Goal: Task Accomplishment & Management: Use online tool/utility

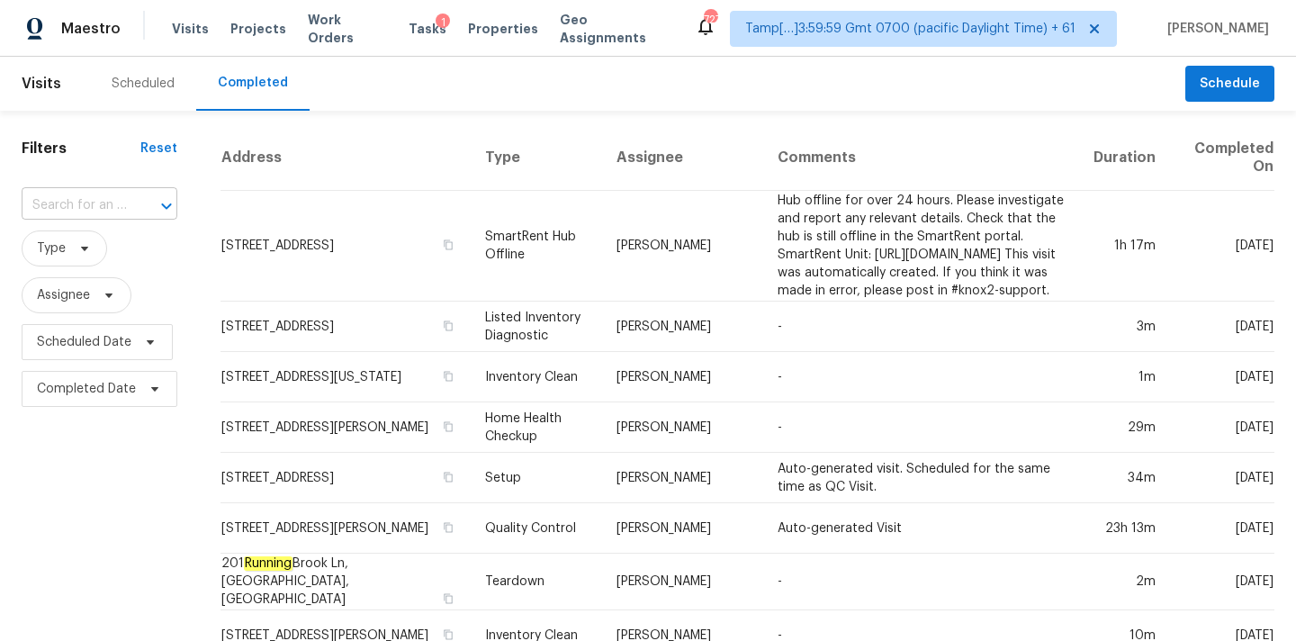
click at [76, 207] on input "text" at bounding box center [74, 206] width 105 height 28
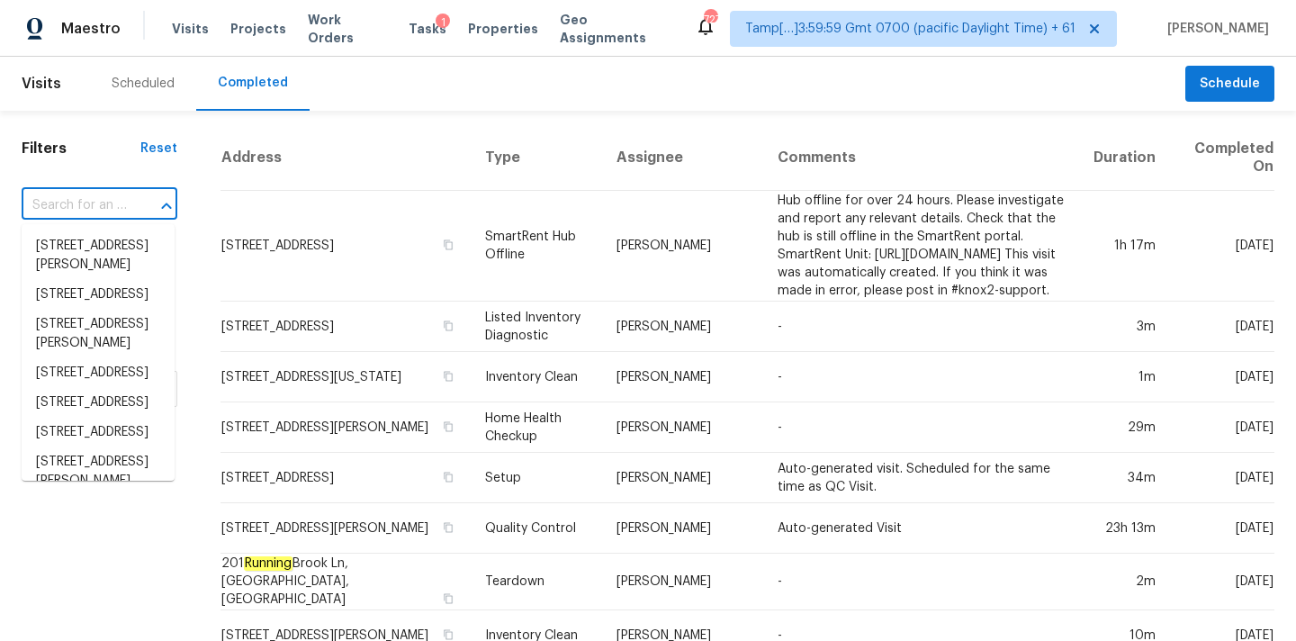
paste input "422 Susan Creek Dr Stone Mountain, GA, 30083"
type input "422 Susan Creek Dr Stone Mountain, GA, 30083"
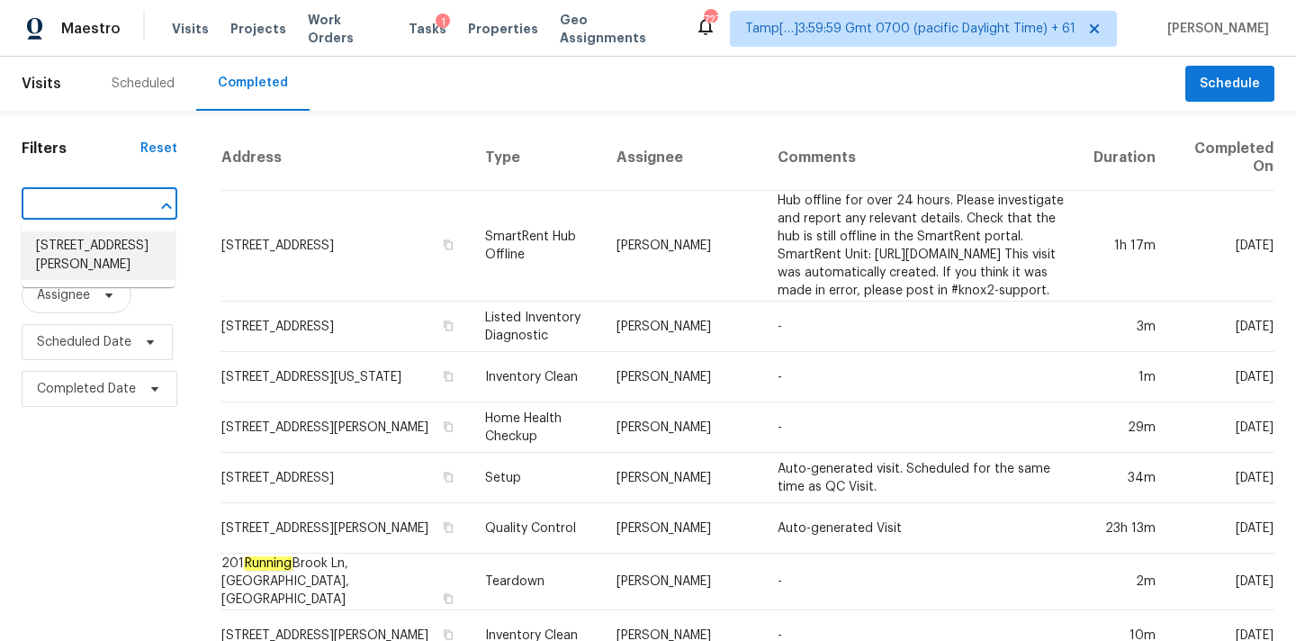
click at [76, 249] on li "422 Susan Creek Dr, Stone Mountain, GA 30083" at bounding box center [98, 255] width 153 height 49
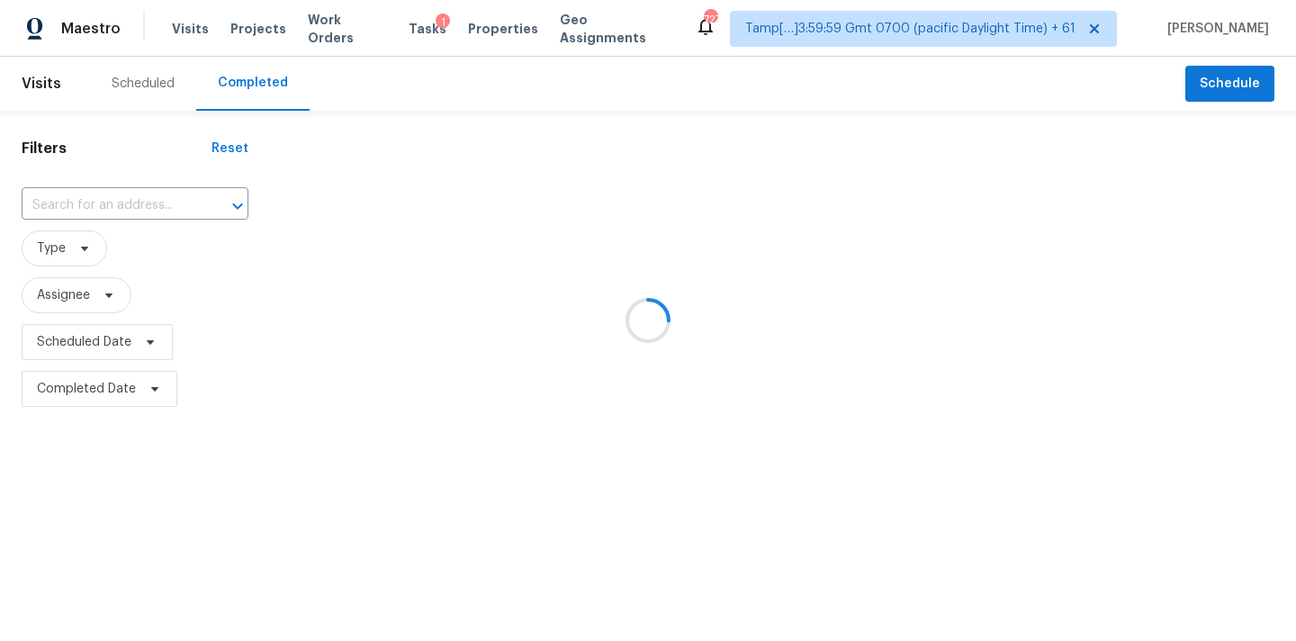
click at [90, 204] on div at bounding box center [648, 320] width 1296 height 641
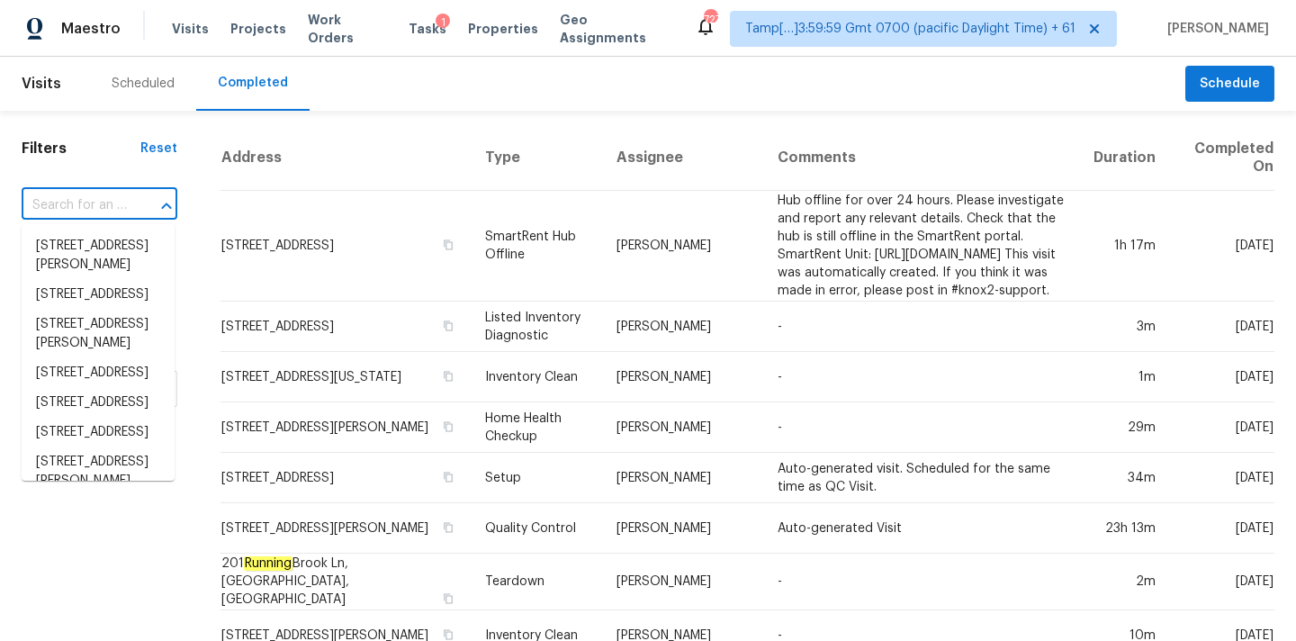
click at [71, 204] on input "text" at bounding box center [74, 206] width 105 height 28
paste input "422 Susan Creek Dr Stone Mountain, GA, 30083"
type input "422 Susan Creek Dr Stone Mountain, GA, 30083"
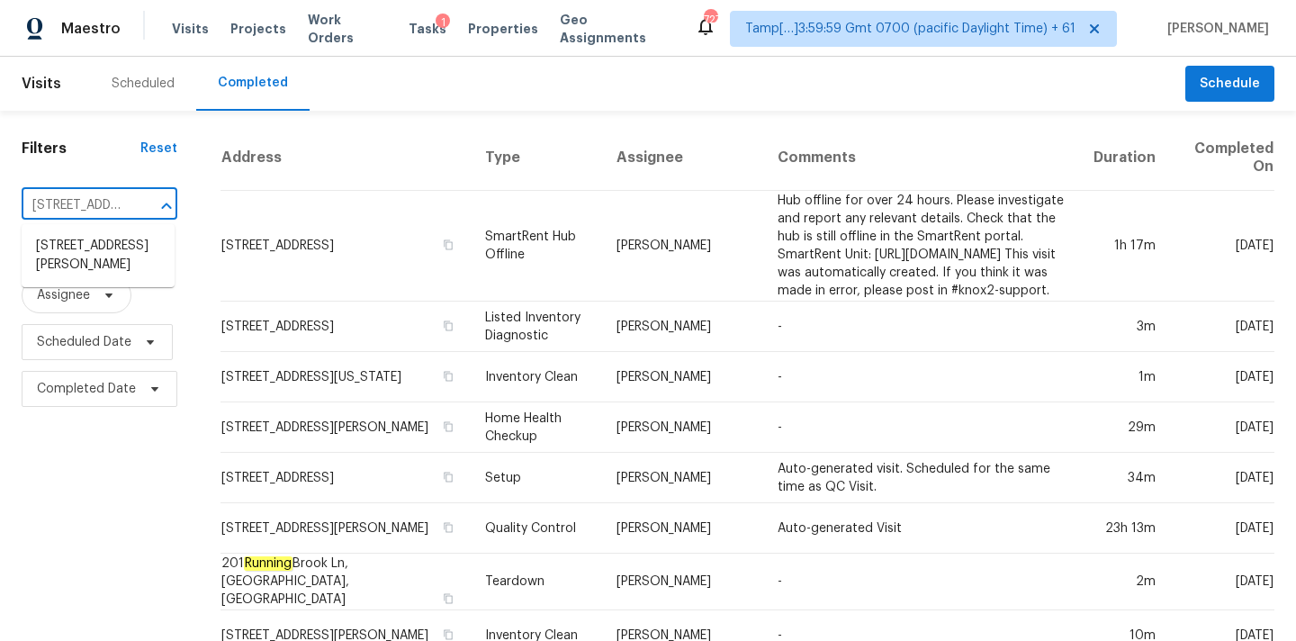
scroll to position [0, 191]
click at [77, 259] on li "422 Susan Creek Dr, Stone Mountain, GA 30083" at bounding box center [98, 255] width 153 height 49
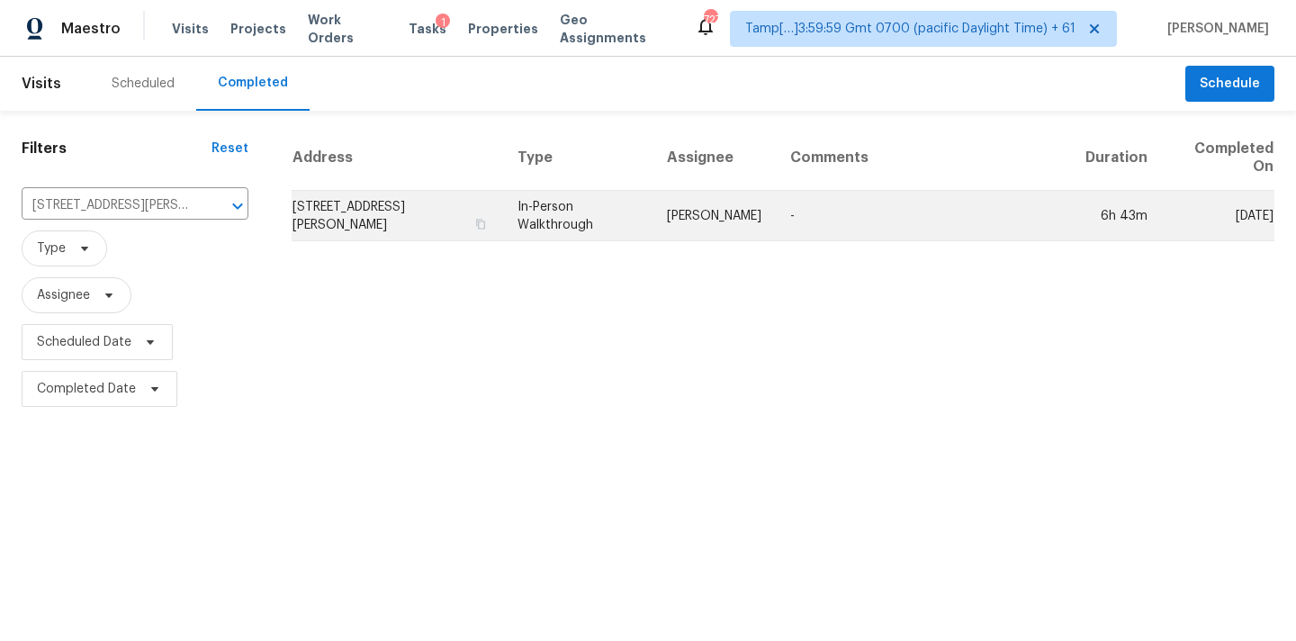
click at [650, 215] on td "In-Person Walkthrough" at bounding box center [577, 216] width 149 height 50
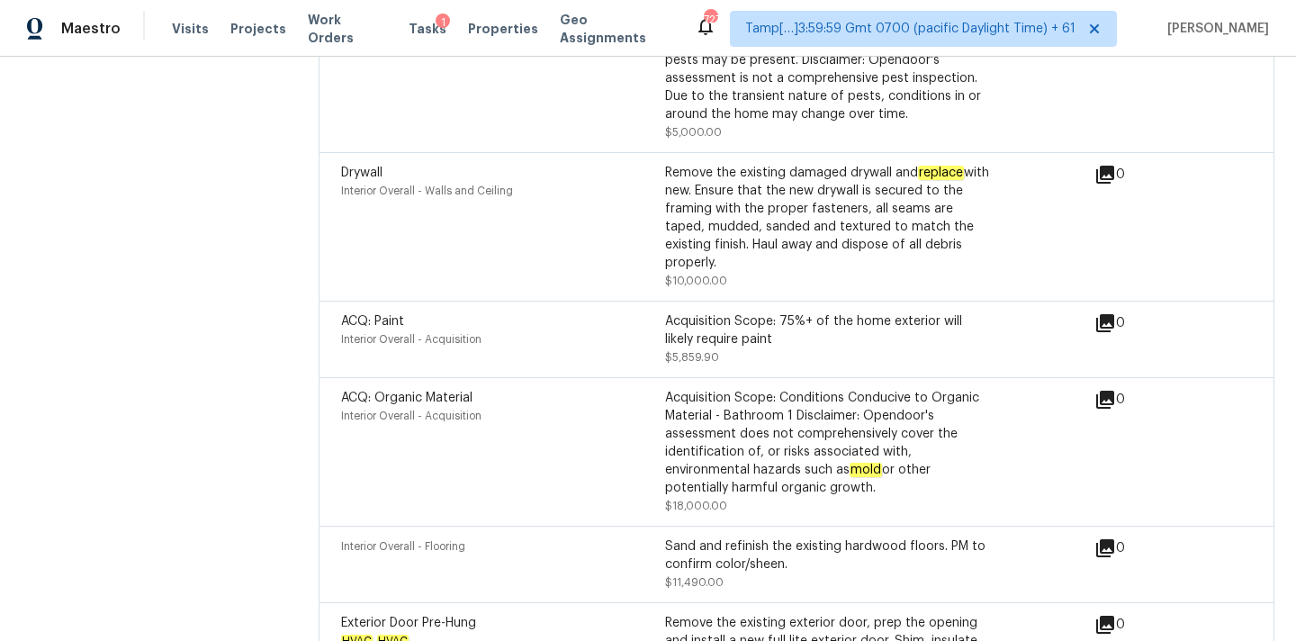
scroll to position [6332, 0]
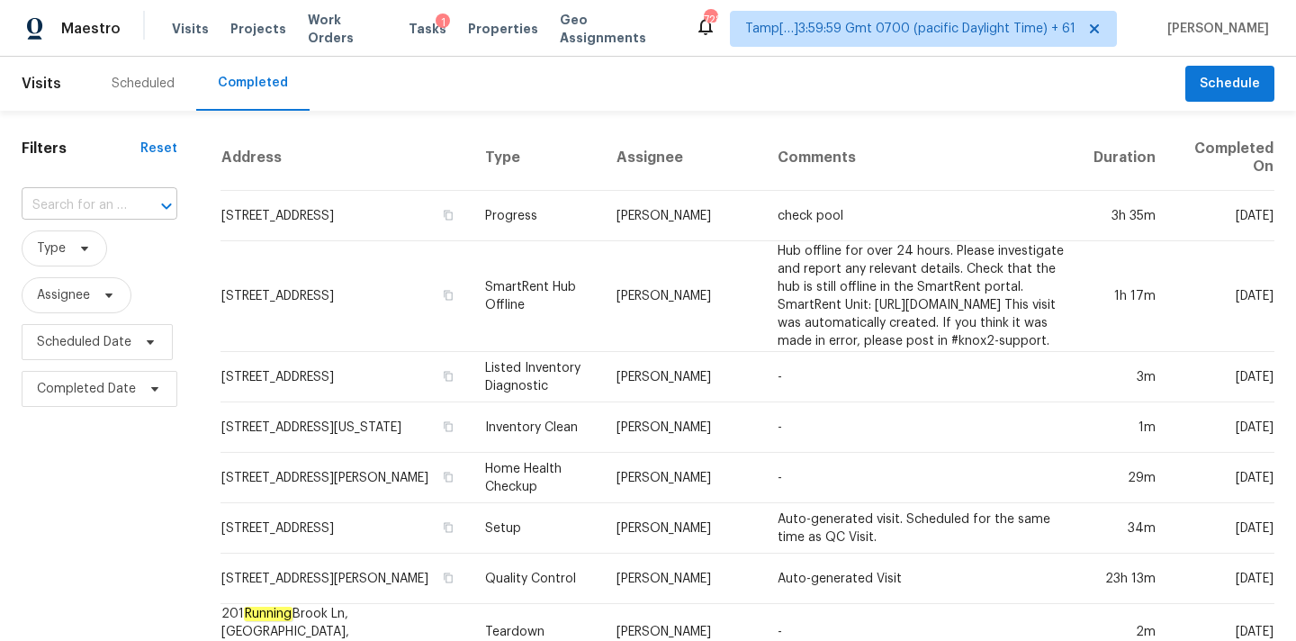
click at [66, 203] on input "text" at bounding box center [74, 206] width 105 height 28
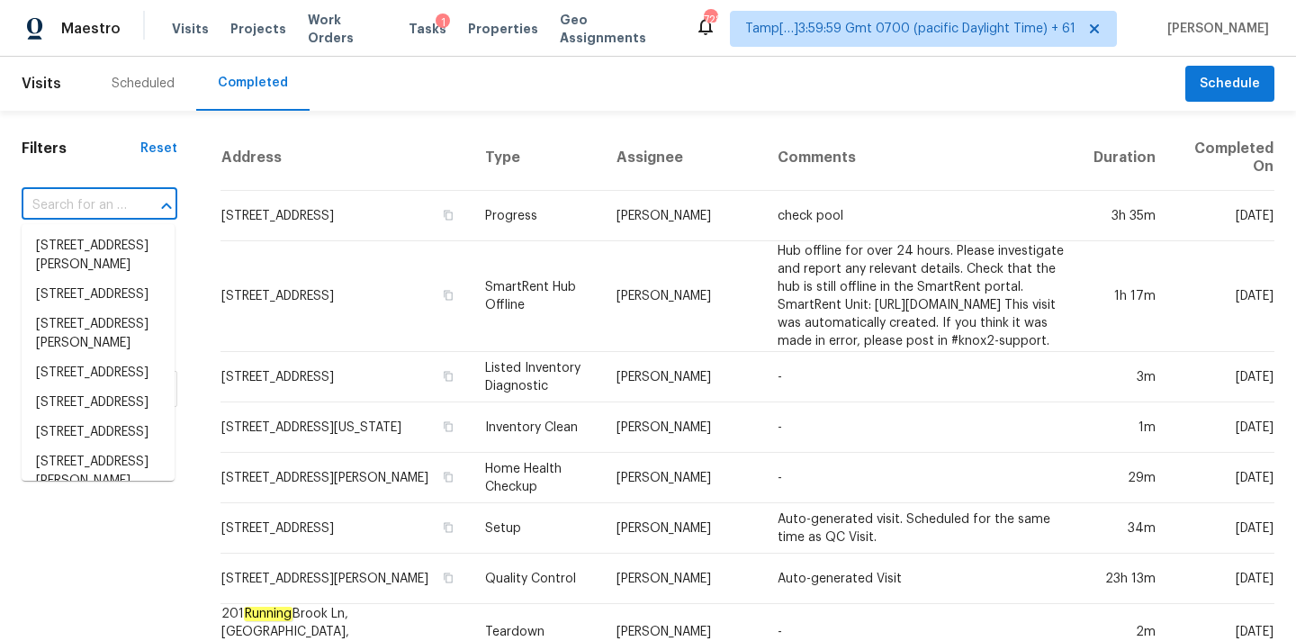
paste input "[STREET_ADDRESS]"
type input "[STREET_ADDRESS]"
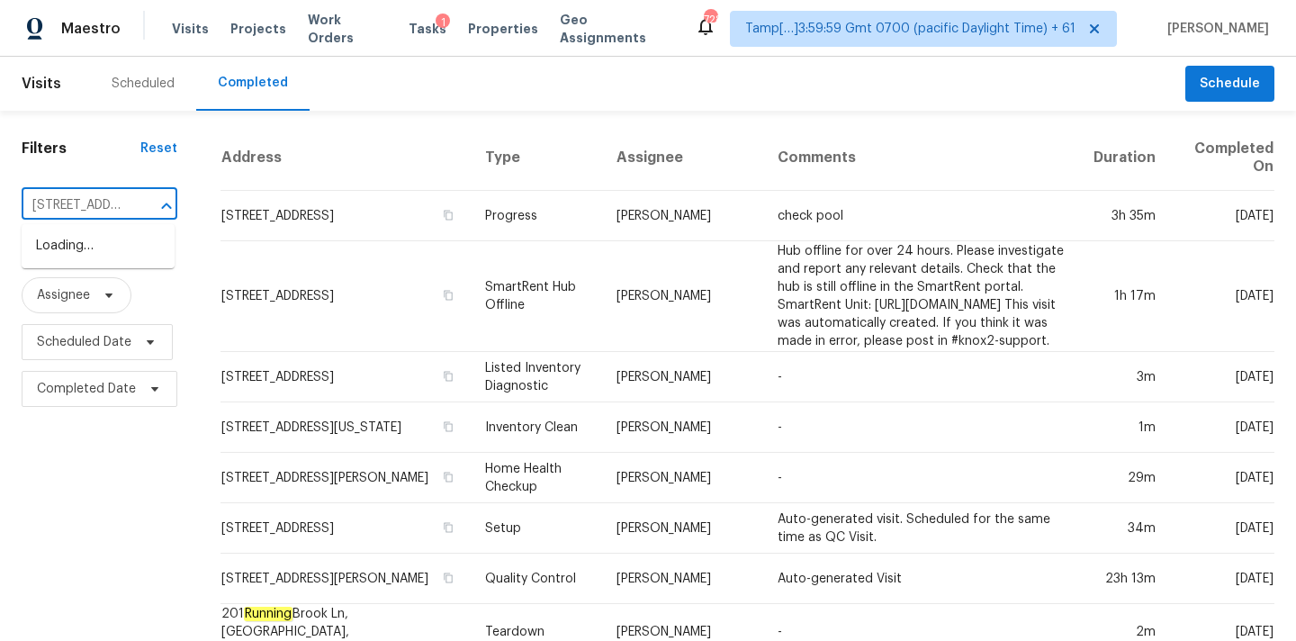
scroll to position [0, 148]
click at [75, 259] on li "[STREET_ADDRESS]" at bounding box center [98, 246] width 153 height 30
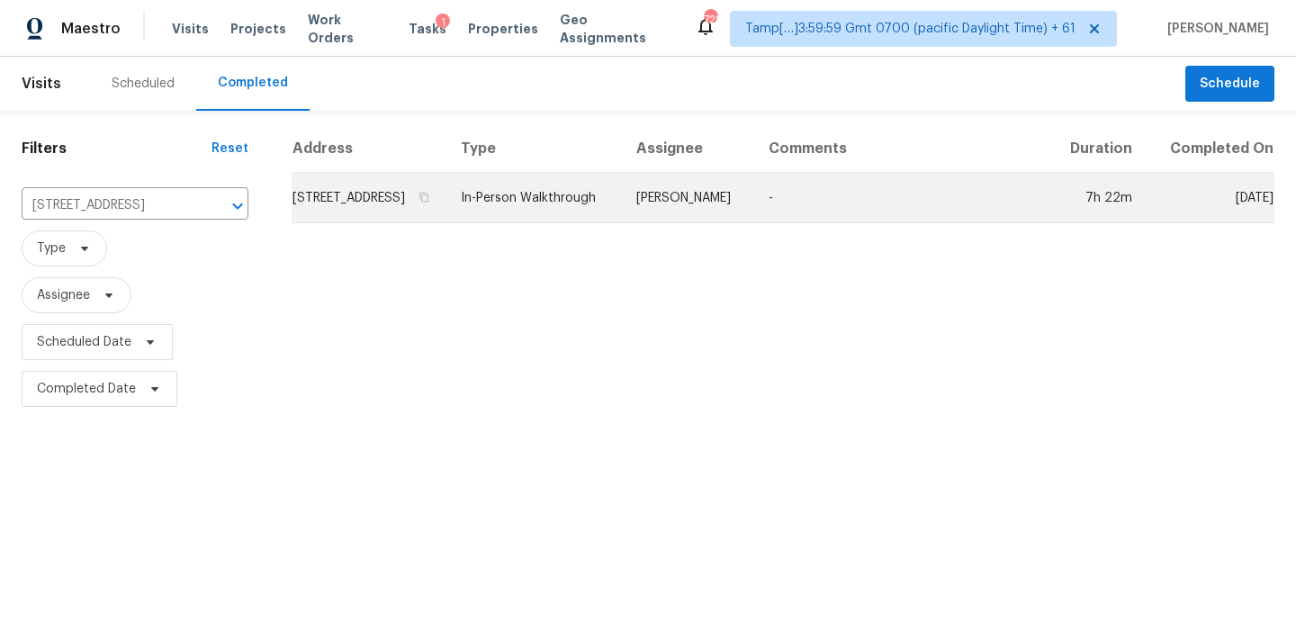
click at [604, 217] on td "In-Person Walkthrough" at bounding box center [533, 198] width 175 height 50
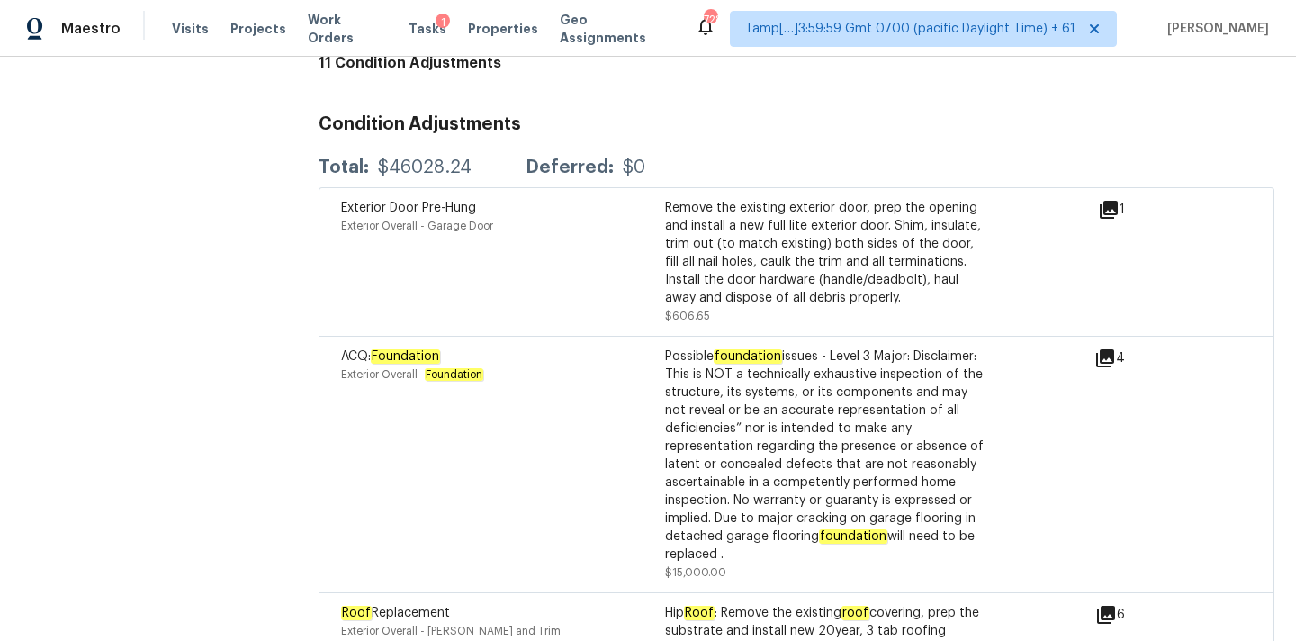
scroll to position [4734, 0]
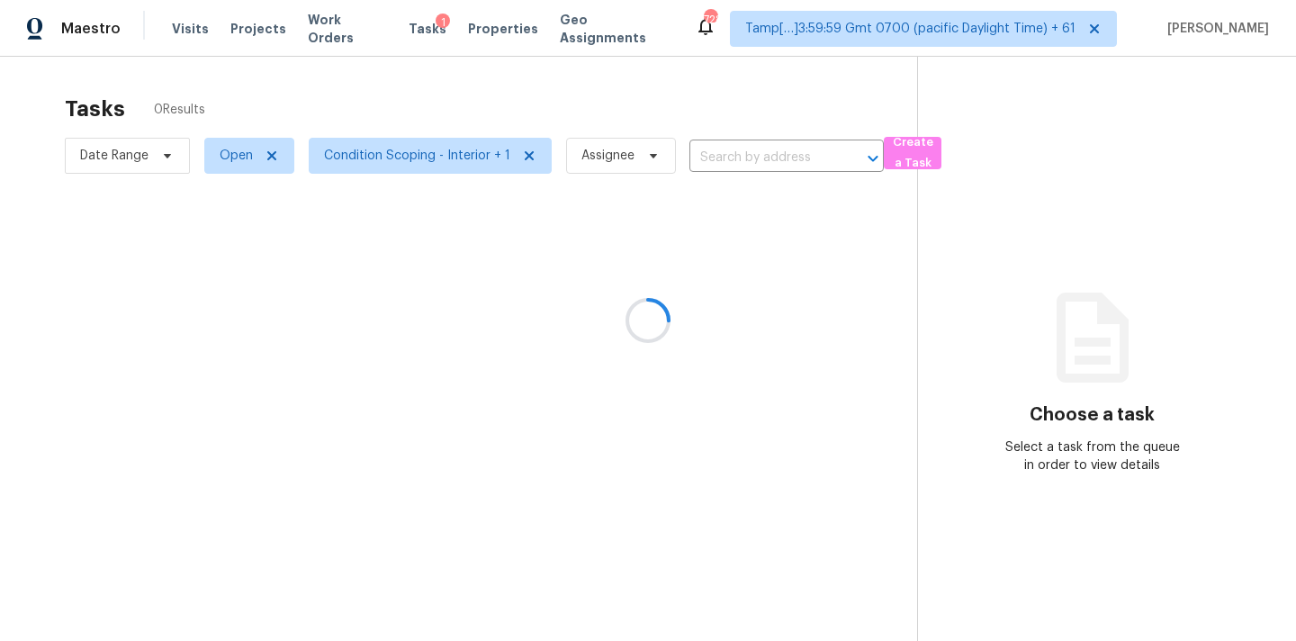
click at [399, 158] on div at bounding box center [648, 320] width 1296 height 641
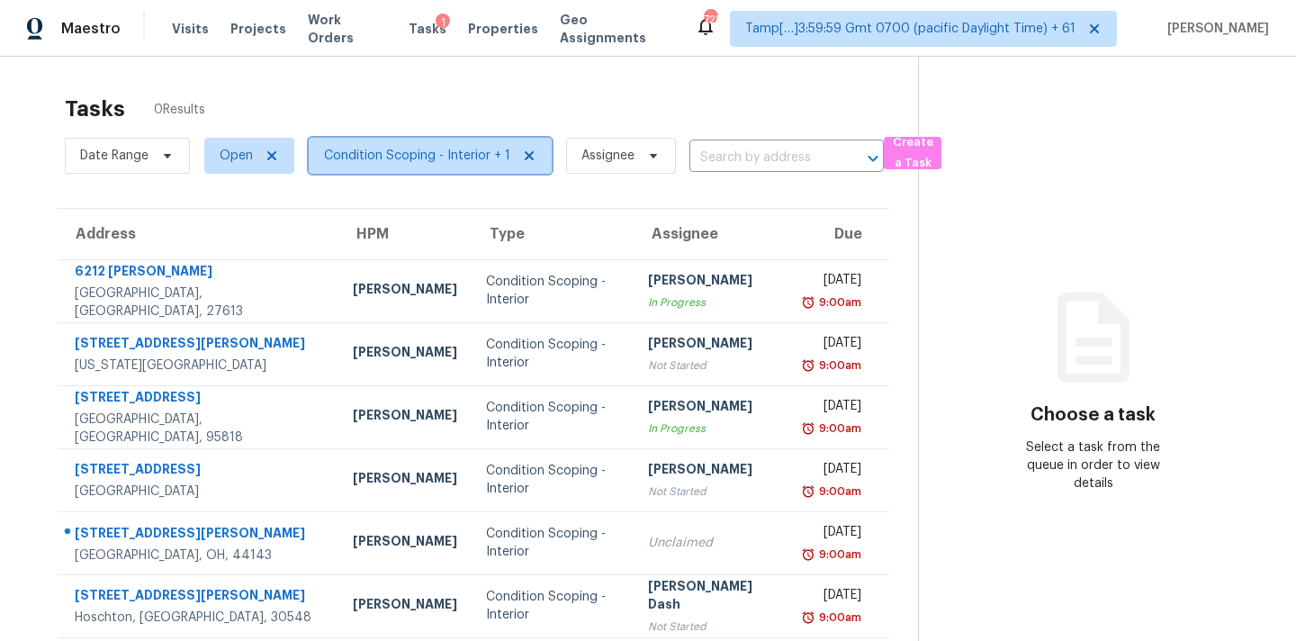
click at [403, 156] on span "Condition Scoping - Interior + 1" at bounding box center [417, 156] width 186 height 18
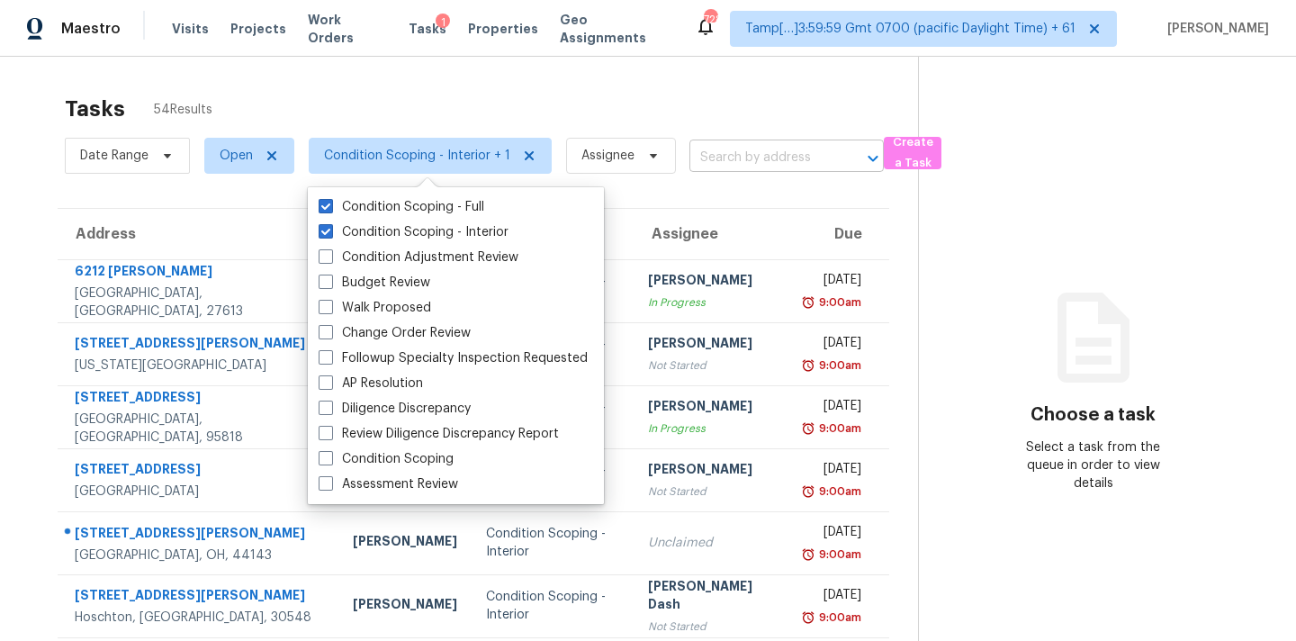
click at [717, 156] on input "text" at bounding box center [761, 158] width 144 height 28
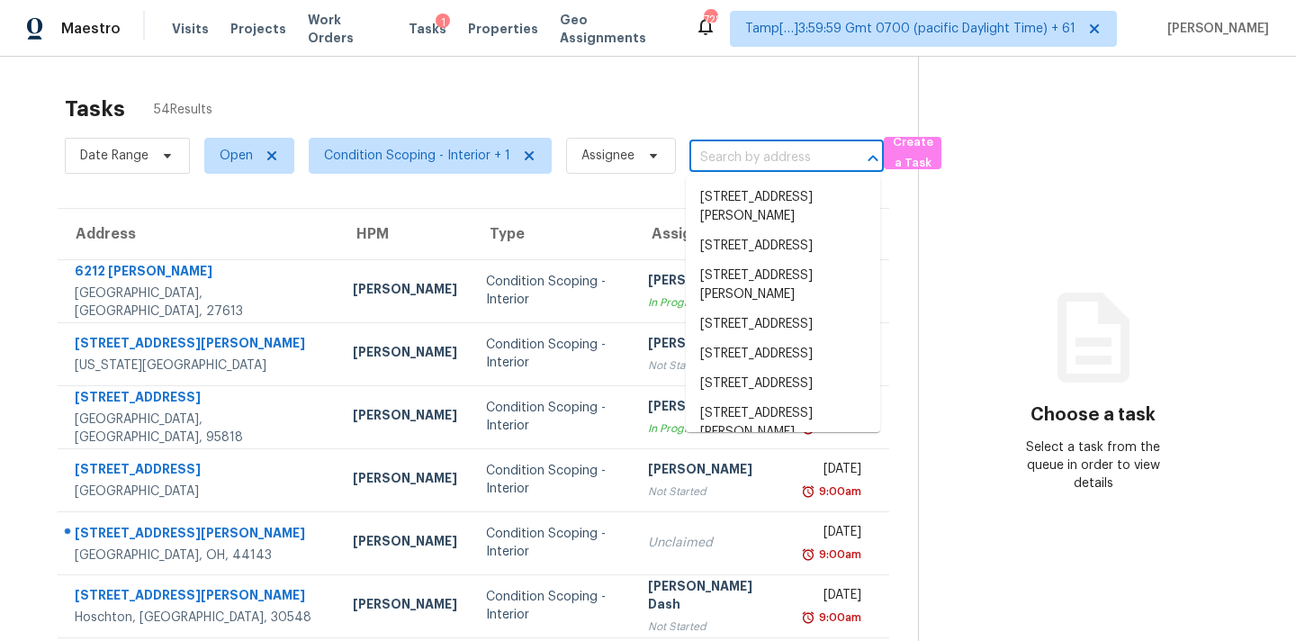
paste input "[STREET_ADDRESS]"
type input "[STREET_ADDRESS]"
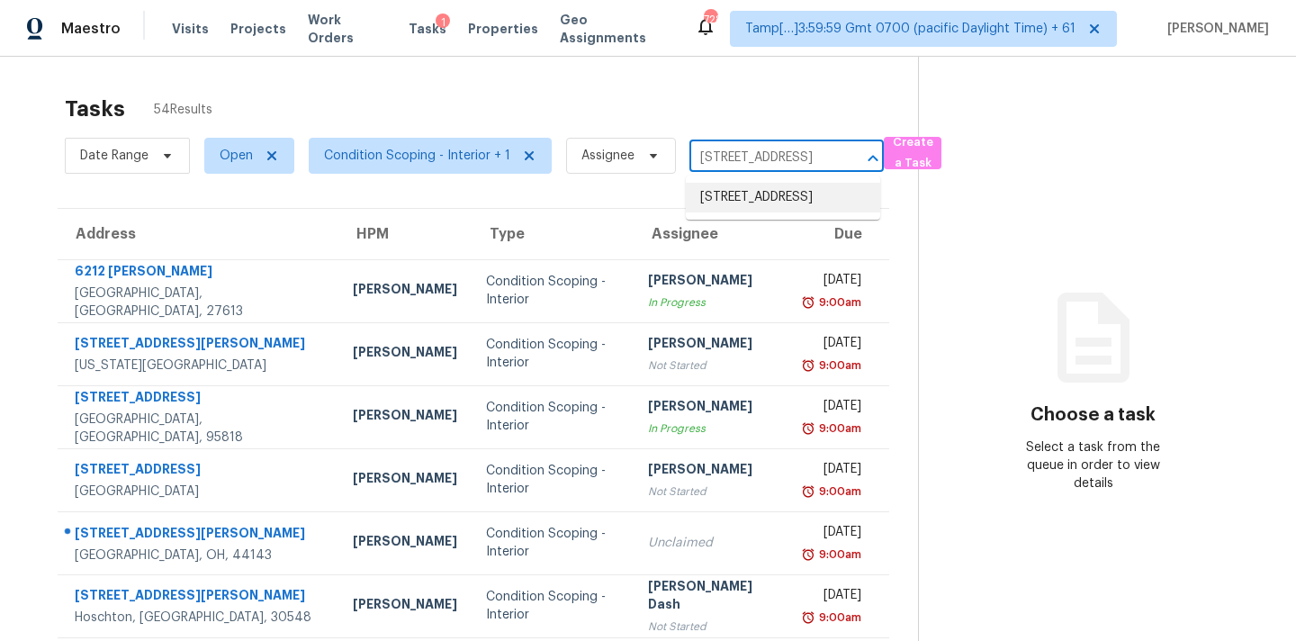
click at [734, 204] on li "[STREET_ADDRESS]" at bounding box center [783, 198] width 194 height 30
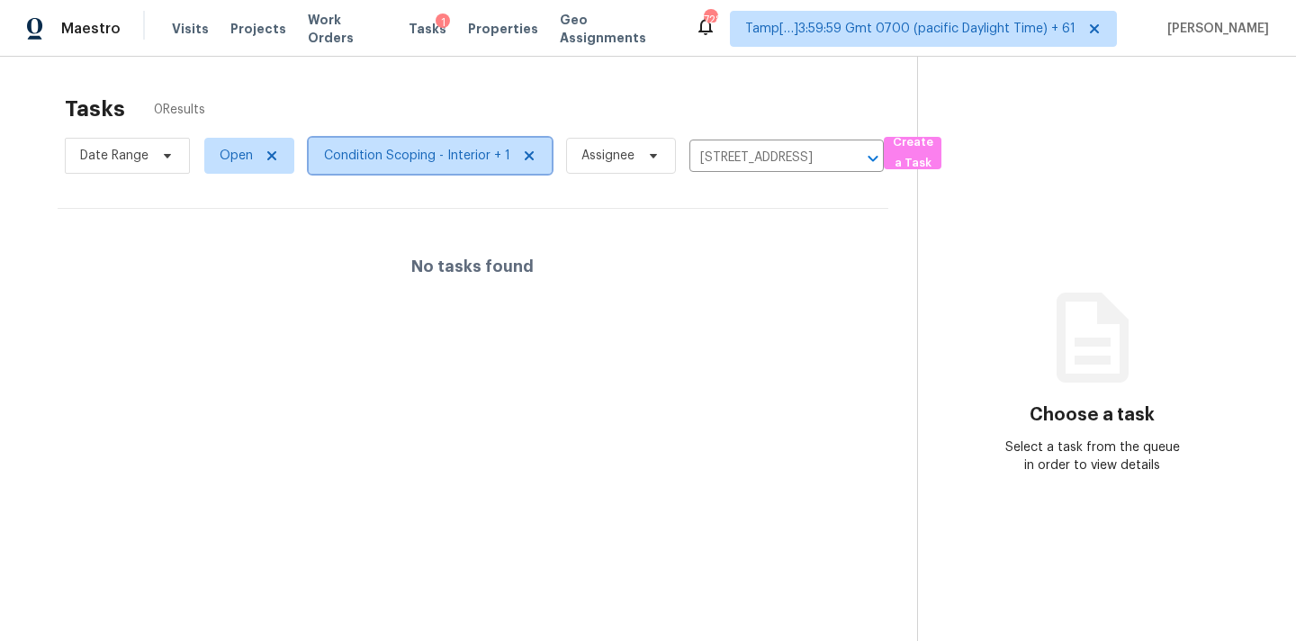
click at [457, 159] on span "Condition Scoping - Interior + 1" at bounding box center [417, 156] width 186 height 18
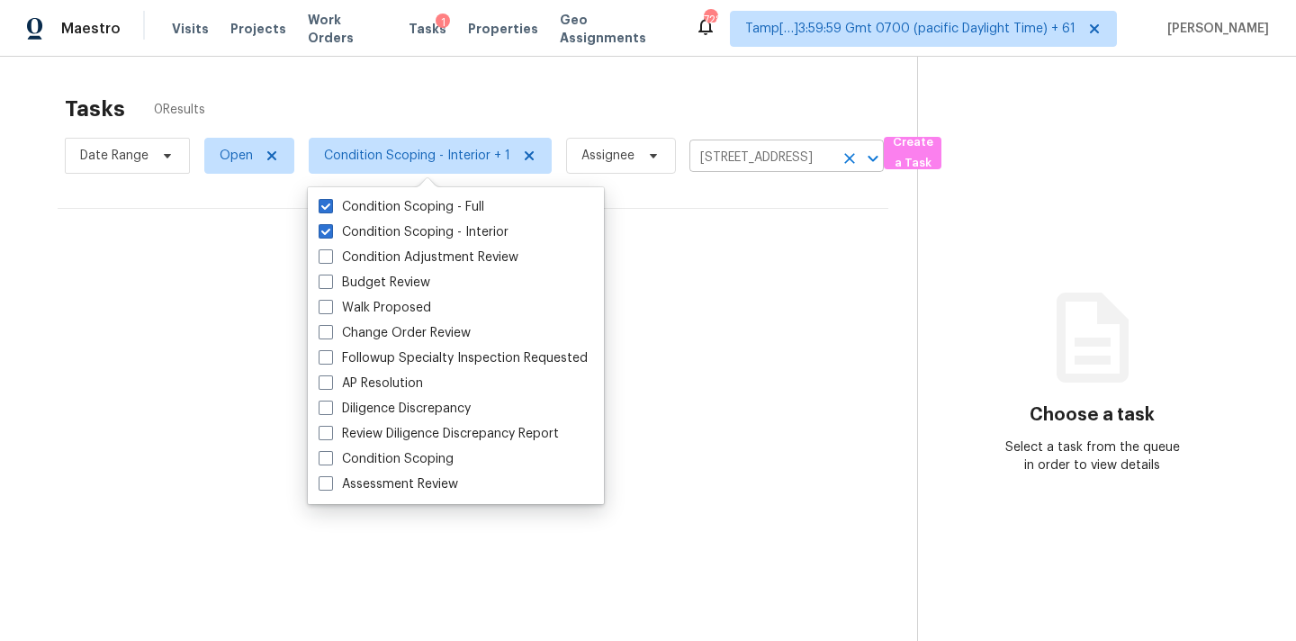
click at [711, 158] on input "4300 Stone Hollow Way, Euless, TX 76040" at bounding box center [761, 158] width 144 height 28
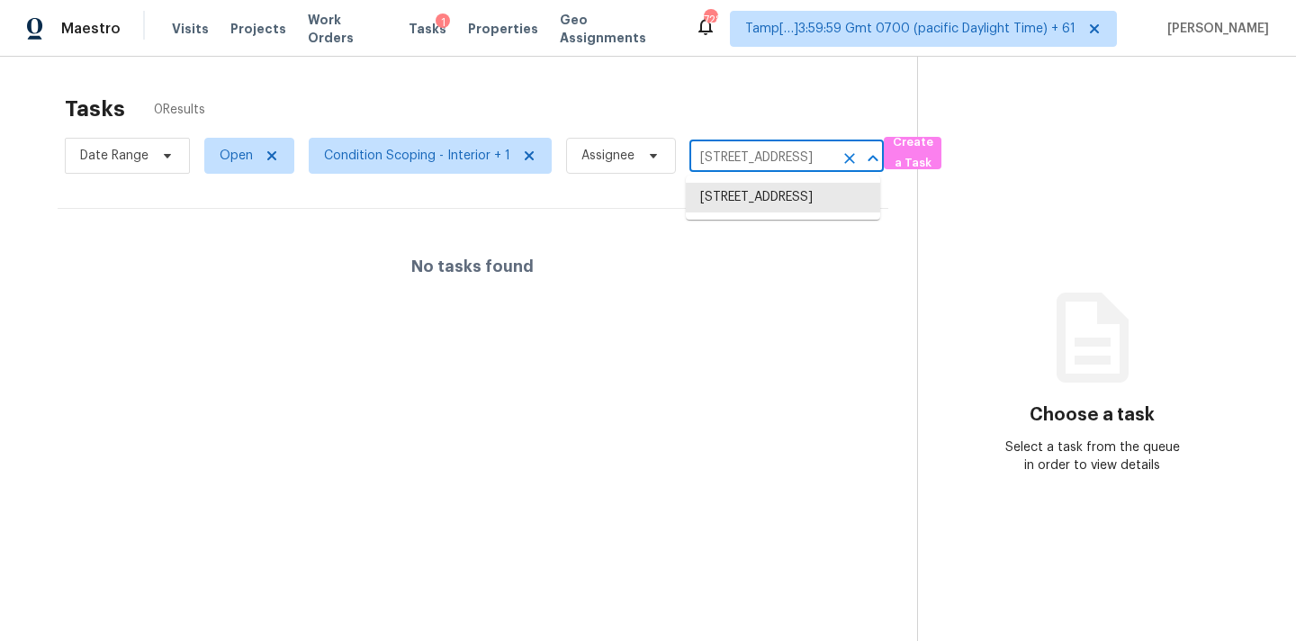
paste input "2649 Chadwick Dr Fort Worth, TX, 76131"
type input "2649 Chadwick Dr Fort Worth, TX, 76131"
click at [741, 201] on li "2649 Chadwick Dr, Fort Worth, TX 76131" at bounding box center [783, 207] width 194 height 49
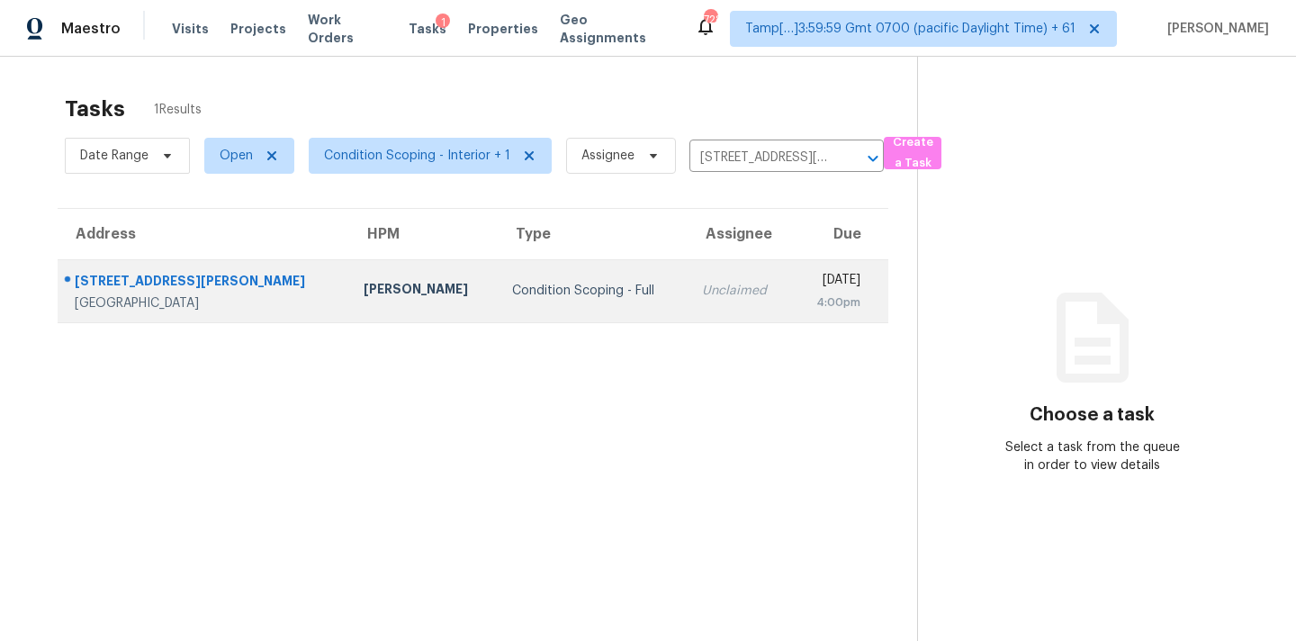
click at [702, 283] on div "Unclaimed" at bounding box center [740, 291] width 76 height 18
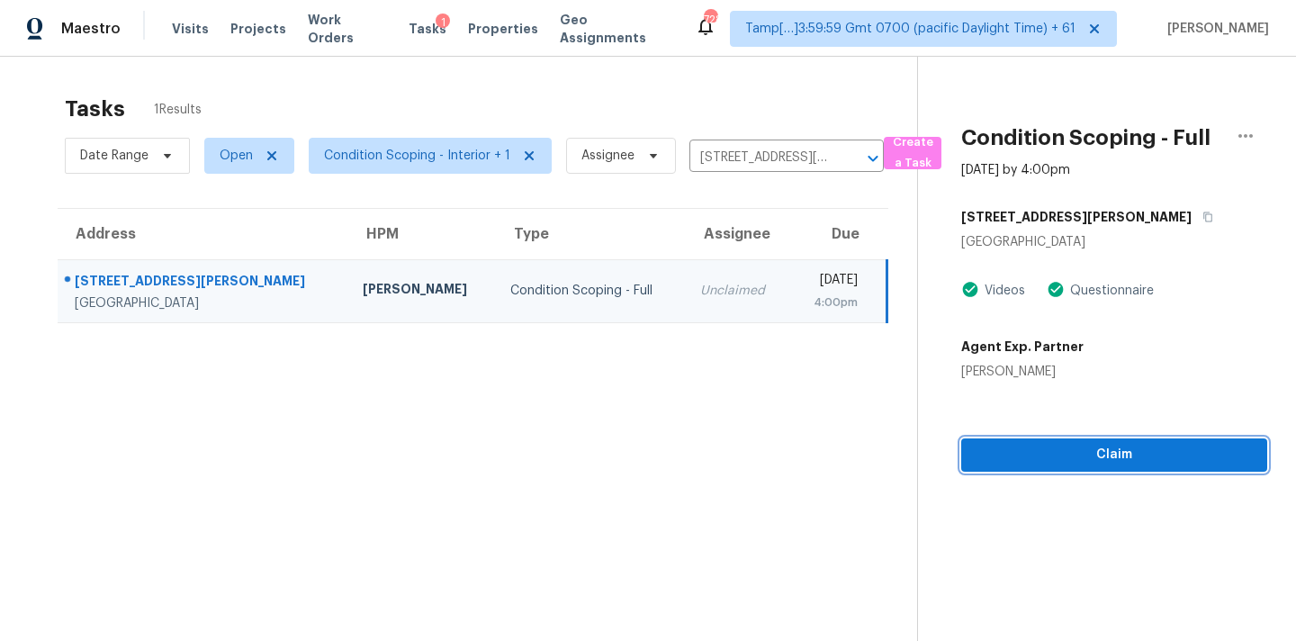
click at [1028, 449] on span "Claim" at bounding box center [1113, 455] width 277 height 22
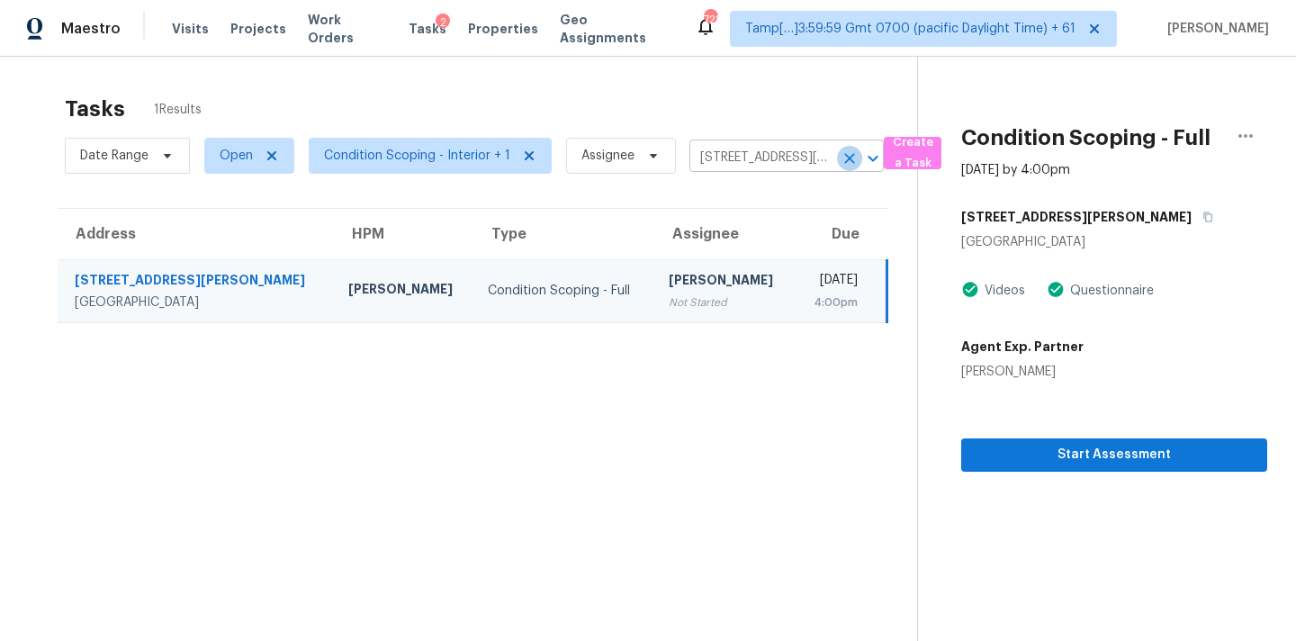
click at [850, 162] on icon "Clear" at bounding box center [849, 158] width 11 height 11
